Goal: Task Accomplishment & Management: Use online tool/utility

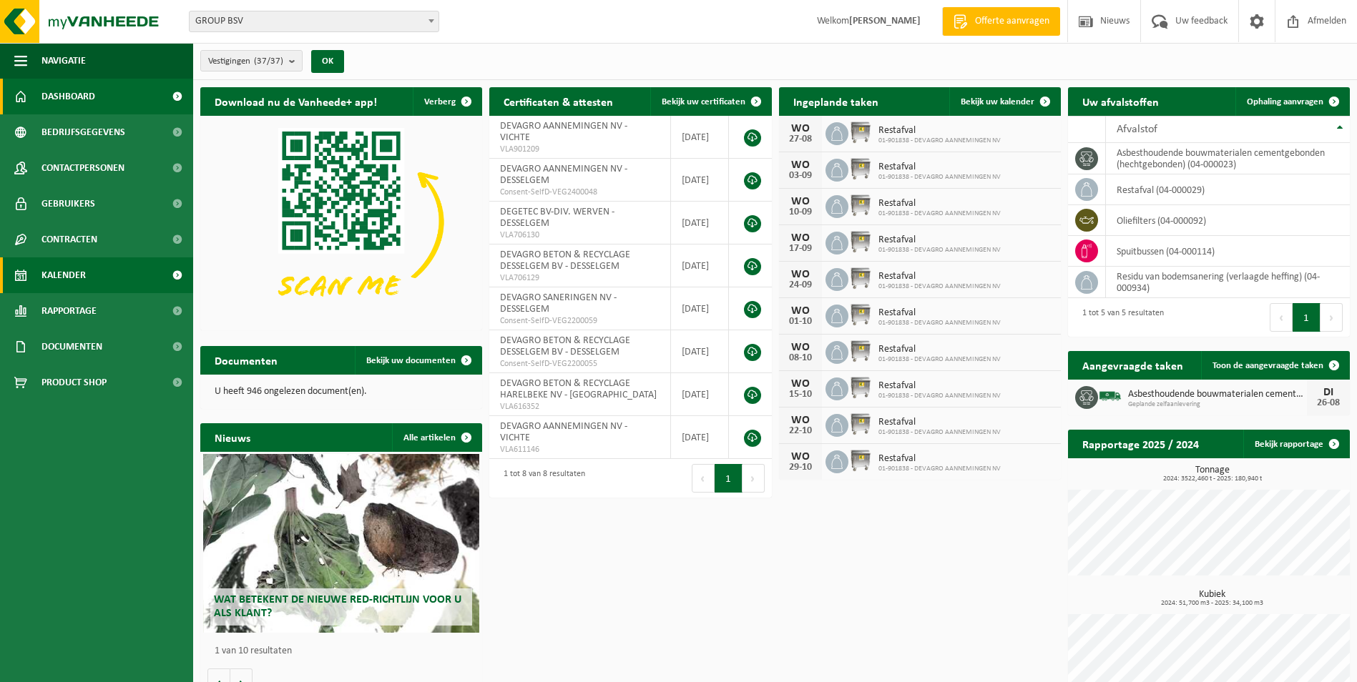
click at [51, 280] on span "Kalender" at bounding box center [63, 275] width 44 height 36
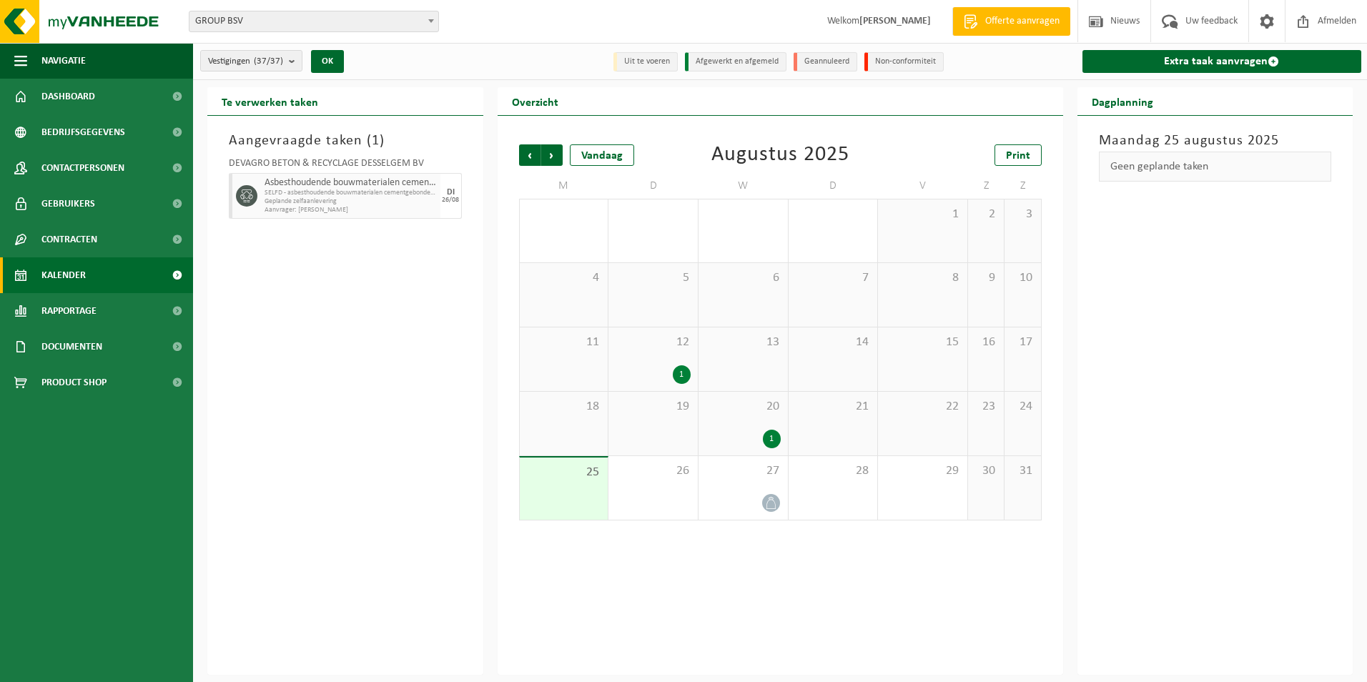
click at [429, 20] on b at bounding box center [431, 21] width 6 height 4
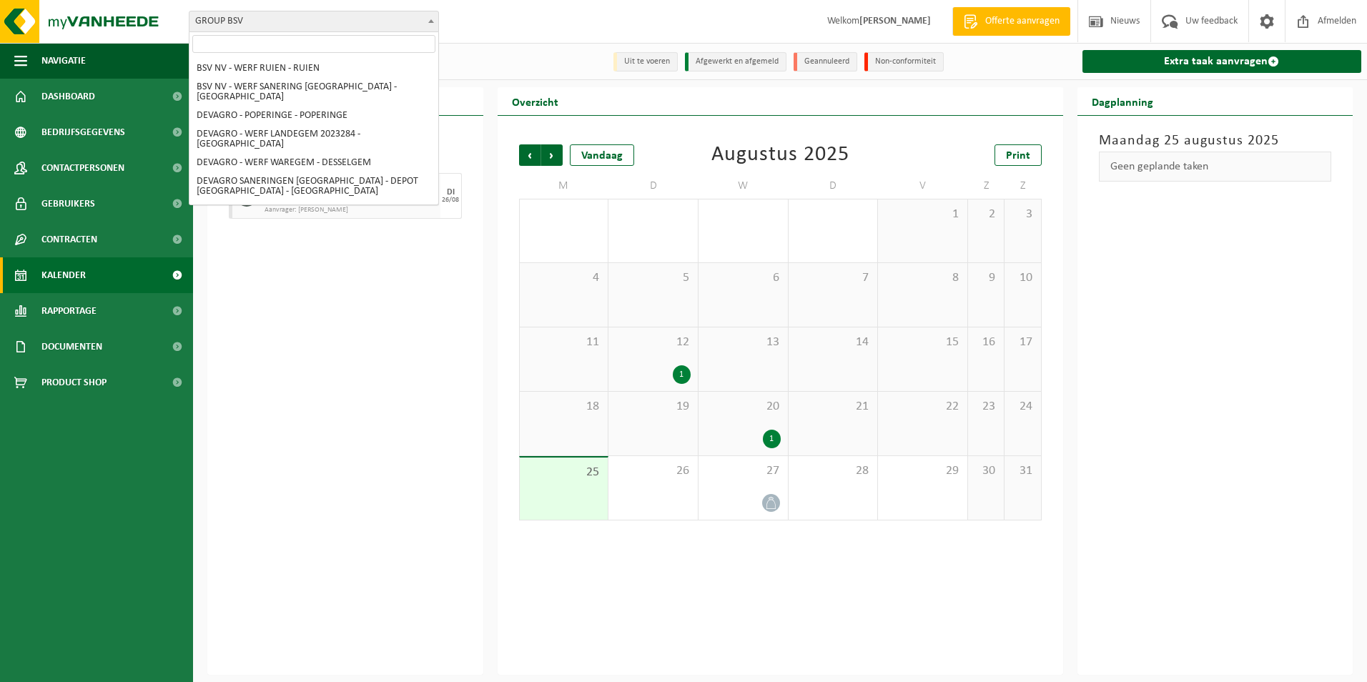
scroll to position [506, 0]
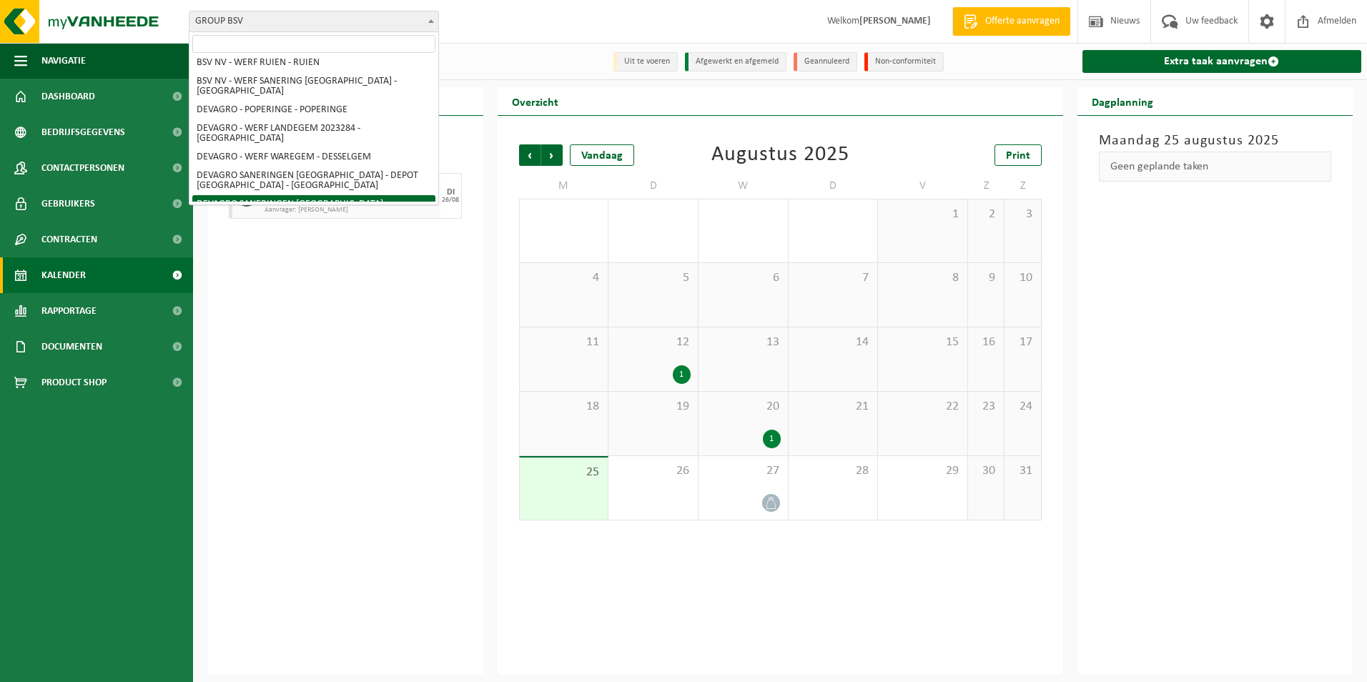
select select "170150"
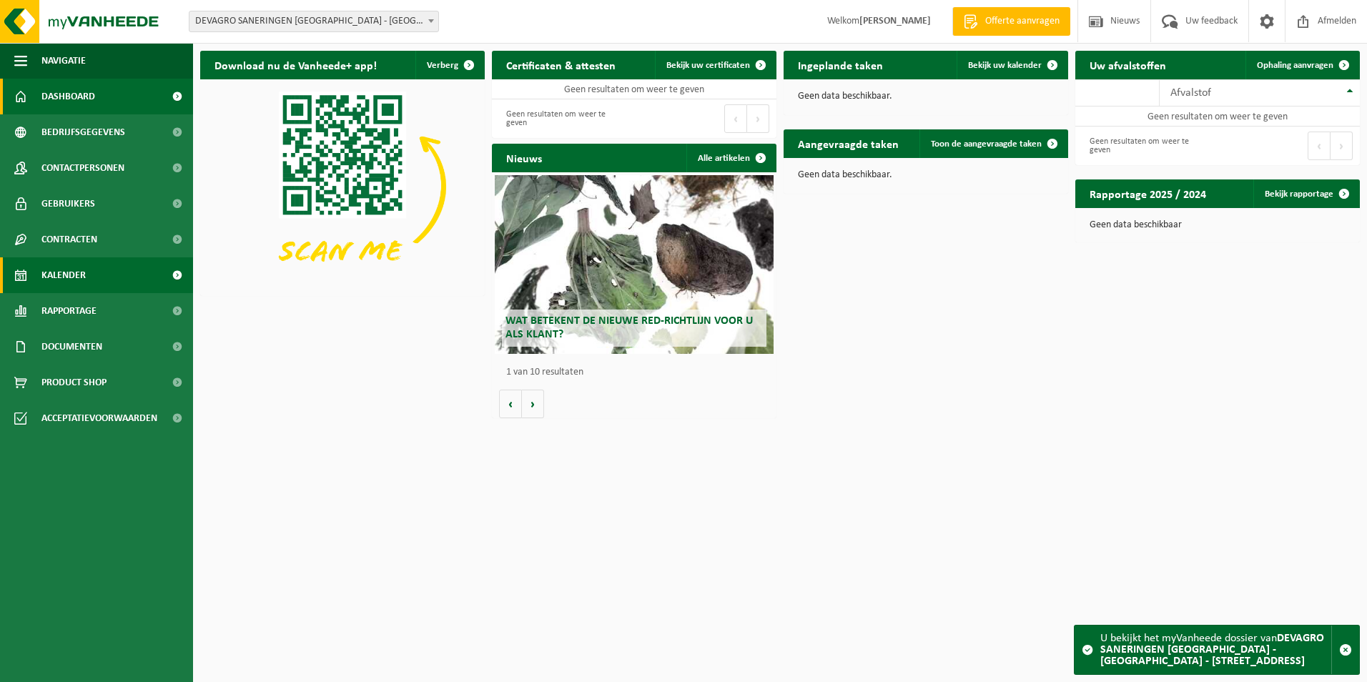
click at [64, 277] on span "Kalender" at bounding box center [63, 275] width 44 height 36
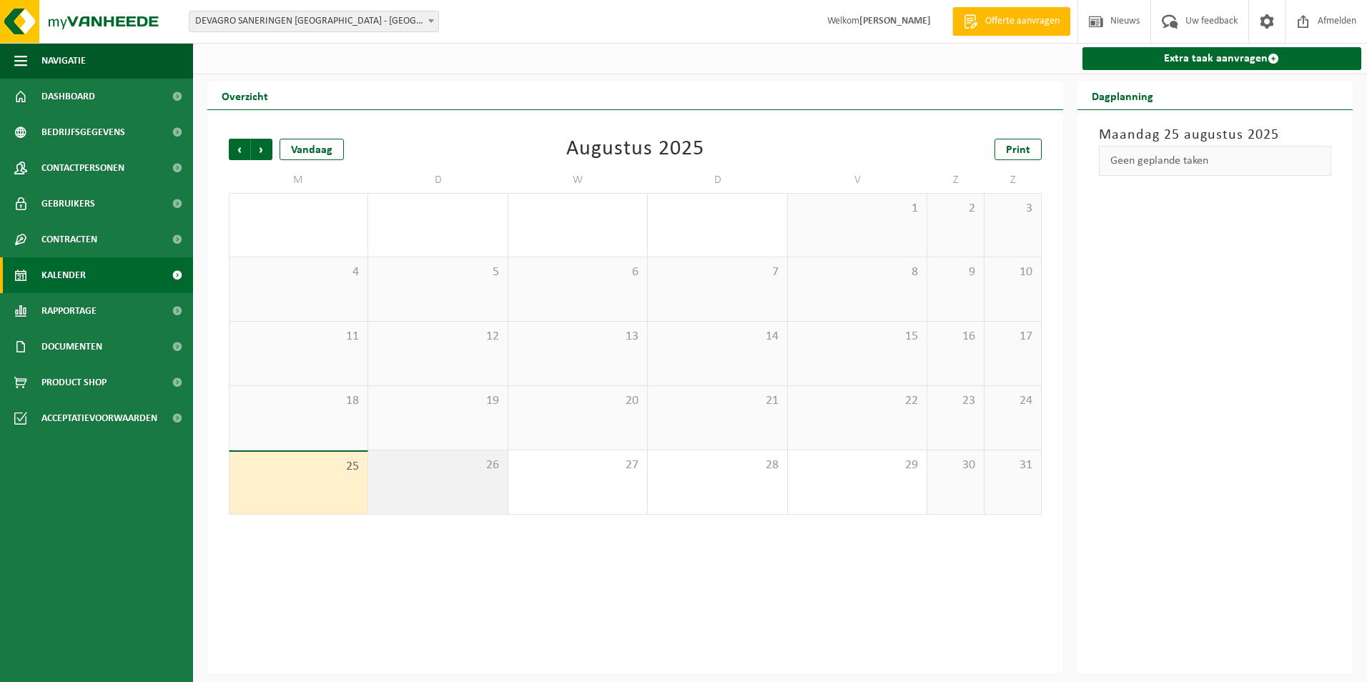
click at [446, 481] on div "26" at bounding box center [437, 483] width 139 height 64
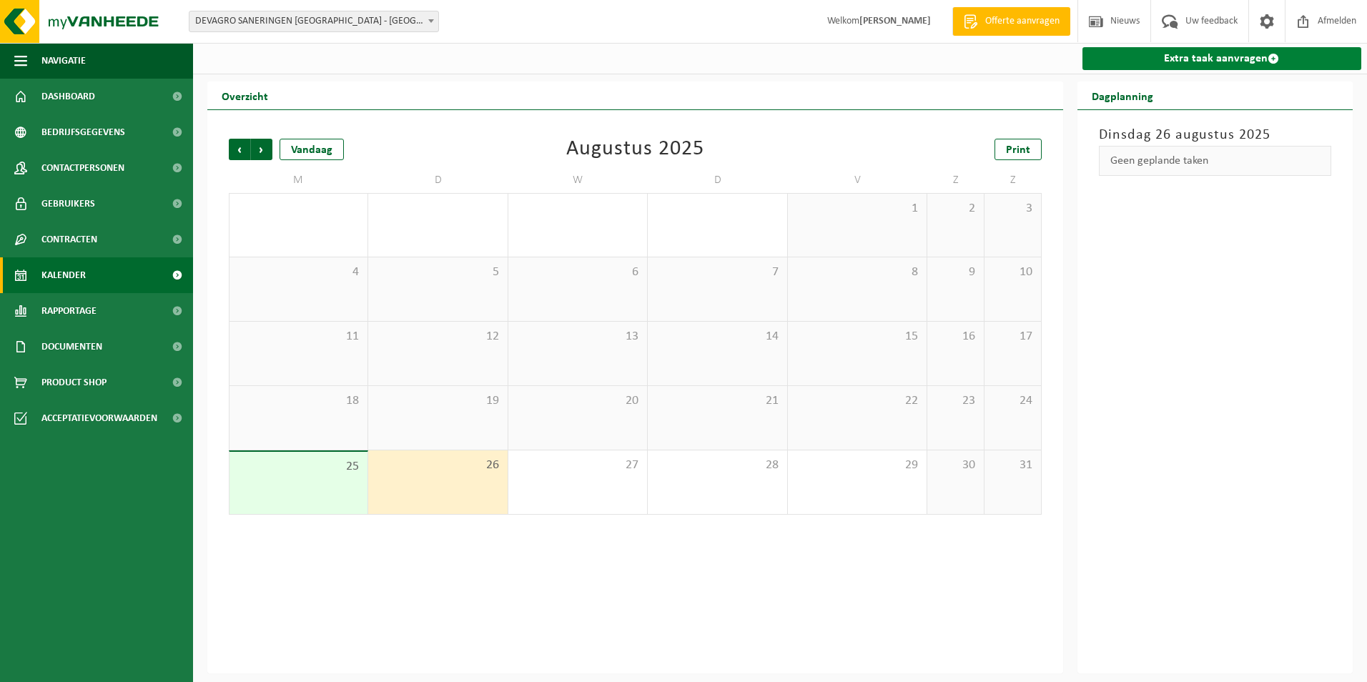
click at [1216, 61] on link "Extra taak aanvragen" at bounding box center [1223, 58] width 280 height 23
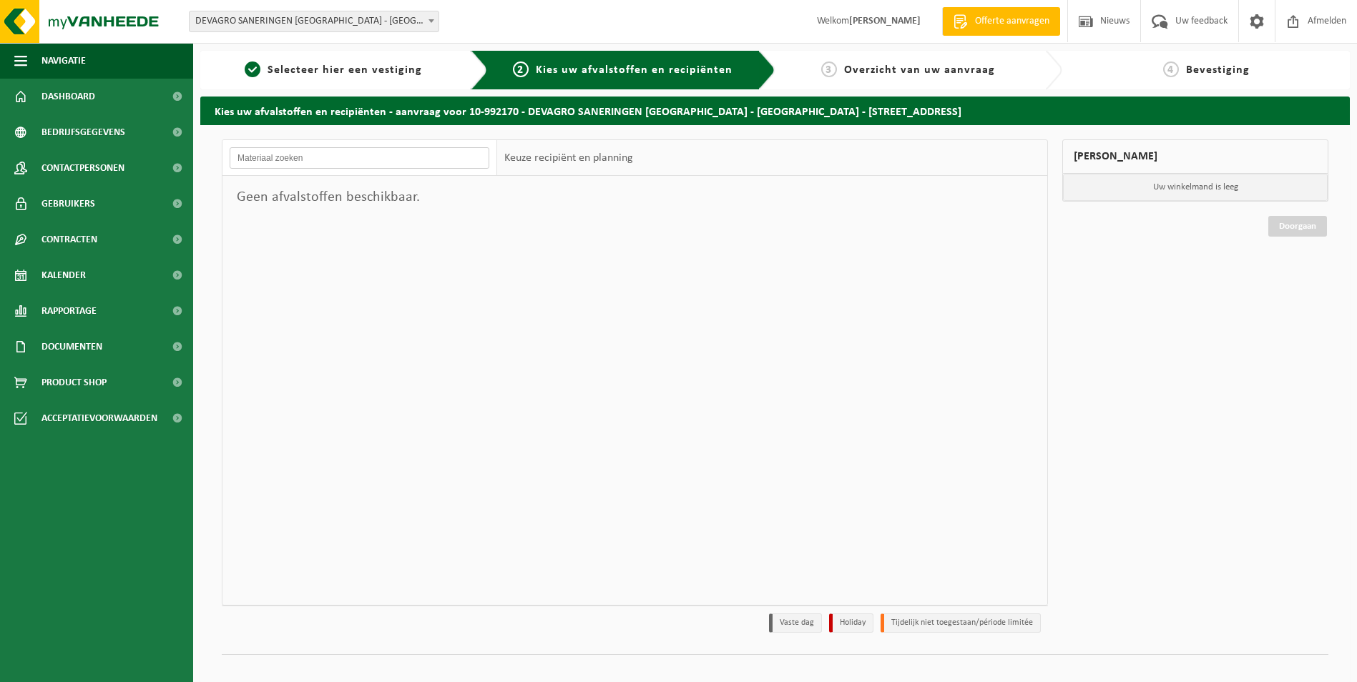
click at [260, 160] on input "text" at bounding box center [360, 157] width 260 height 21
type input "g"
type input "p"
type input "g"
